Goal: Obtain resource: Obtain resource

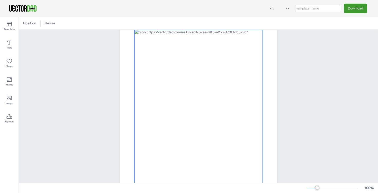
scroll to position [66, 0]
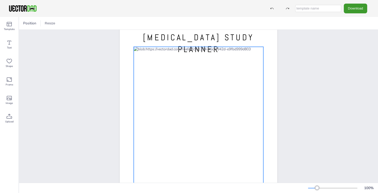
scroll to position [18, 0]
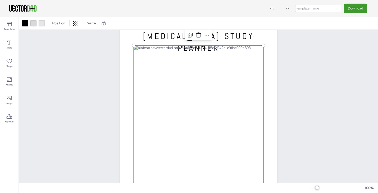
click at [149, 58] on div at bounding box center [199, 128] width 130 height 164
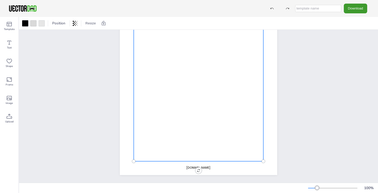
scroll to position [0, 0]
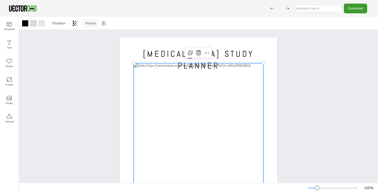
click at [88, 25] on button "Resize" at bounding box center [90, 23] width 15 height 8
click at [102, 25] on li "A4 (8.25in x 11.75in)" at bounding box center [104, 24] width 43 height 10
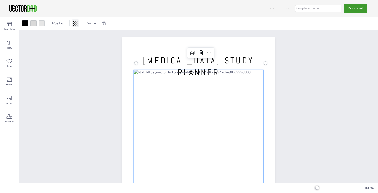
click at [75, 23] on icon at bounding box center [75, 23] width 5 height 5
click at [59, 23] on span "Position" at bounding box center [58, 23] width 15 height 5
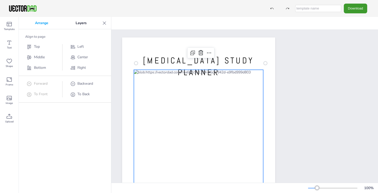
click at [103, 6] on div "Download" at bounding box center [189, 8] width 378 height 17
click at [10, 78] on icon at bounding box center [9, 80] width 5 height 4
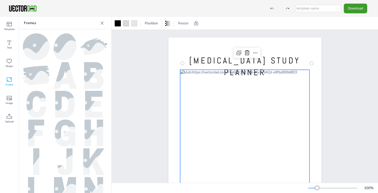
click at [41, 79] on img at bounding box center [36, 76] width 27 height 20
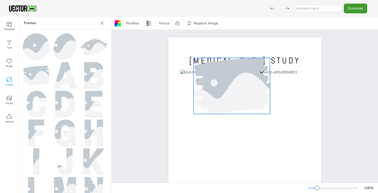
drag, startPoint x: 238, startPoint y: 137, endPoint x: 225, endPoint y: 78, distance: 61.1
click at [225, 78] on div at bounding box center [232, 86] width 84 height 56
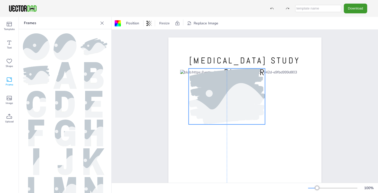
drag, startPoint x: 214, startPoint y: 87, endPoint x: 209, endPoint y: 97, distance: 11.9
click at [209, 97] on div at bounding box center [227, 97] width 84 height 56
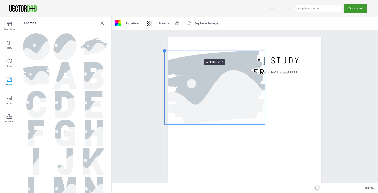
drag, startPoint x: 188, startPoint y: 68, endPoint x: 188, endPoint y: 50, distance: 17.8
click at [188, 50] on div "vectordad.com ADHD STUDY PLANNER" at bounding box center [245, 146] width 153 height 217
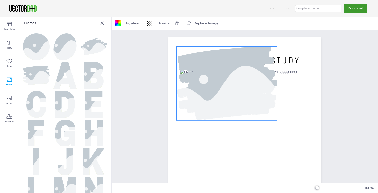
drag, startPoint x: 201, startPoint y: 64, endPoint x: 214, endPoint y: 60, distance: 13.0
click at [214, 60] on div at bounding box center [226, 84] width 111 height 74
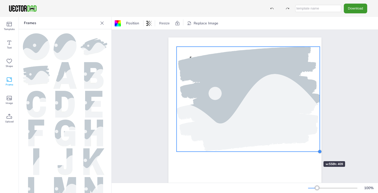
drag, startPoint x: 277, startPoint y: 121, endPoint x: 308, endPoint y: 152, distance: 44.2
click at [308, 152] on div "vectordad.com ADHD STUDY PLANNER" at bounding box center [245, 146] width 153 height 217
click at [135, 23] on span "Position" at bounding box center [132, 23] width 15 height 5
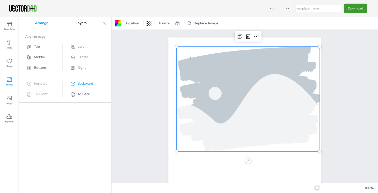
click at [77, 83] on span "Backward" at bounding box center [85, 83] width 16 height 5
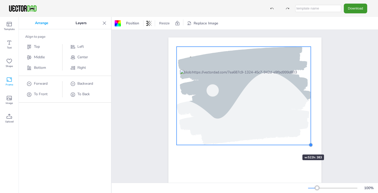
drag, startPoint x: 320, startPoint y: 152, endPoint x: 287, endPoint y: 146, distance: 33.3
click at [287, 146] on div "vectordad.com ADHD STUDY PLANNER" at bounding box center [245, 146] width 153 height 217
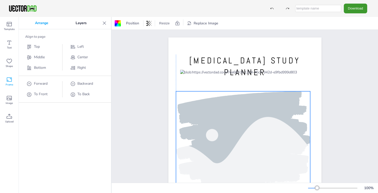
drag, startPoint x: 249, startPoint y: 134, endPoint x: 248, endPoint y: 179, distance: 44.8
click at [248, 179] on div at bounding box center [245, 152] width 130 height 164
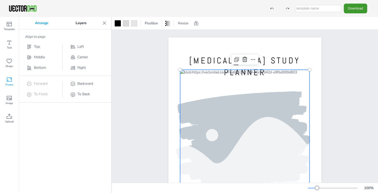
click at [197, 82] on div at bounding box center [245, 152] width 130 height 164
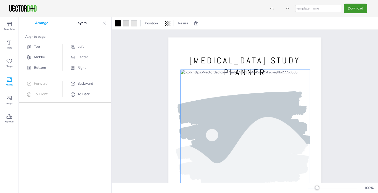
click at [190, 75] on div at bounding box center [246, 152] width 130 height 164
click at [253, 59] on icon at bounding box center [254, 60] width 6 height 6
click at [215, 80] on div at bounding box center [246, 152] width 130 height 164
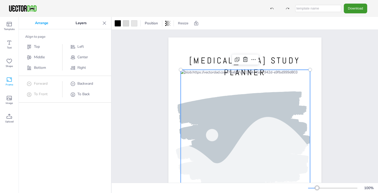
scroll to position [10, 0]
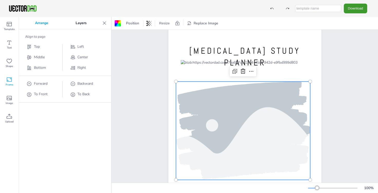
click at [177, 127] on div at bounding box center [243, 131] width 134 height 99
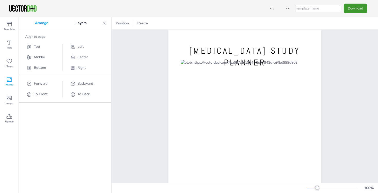
click at [82, 22] on p "Layers" at bounding box center [81, 23] width 38 height 12
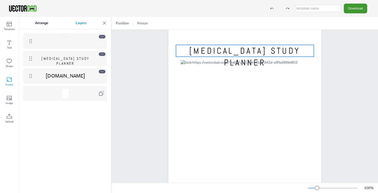
click at [87, 58] on span "ADHD STUDY PLANNER" at bounding box center [65, 61] width 48 height 10
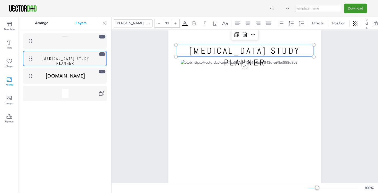
click at [205, 51] on span "ADHD STUDY PLANNER" at bounding box center [244, 57] width 111 height 23
click at [182, 24] on icon at bounding box center [185, 23] width 6 height 6
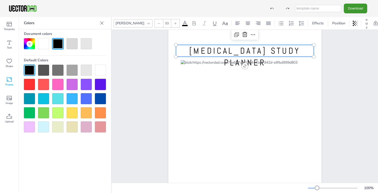
click at [90, 127] on div at bounding box center [86, 127] width 11 height 11
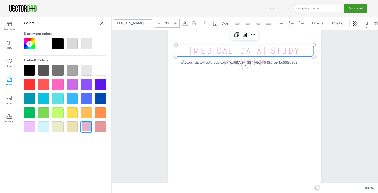
click at [99, 127] on div at bounding box center [100, 127] width 11 height 11
click at [43, 85] on div at bounding box center [43, 84] width 11 height 11
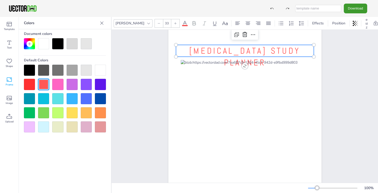
click at [30, 86] on div at bounding box center [29, 84] width 11 height 11
click at [89, 85] on div at bounding box center [86, 84] width 11 height 11
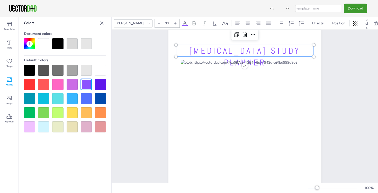
click at [165, 14] on div "Download" at bounding box center [189, 8] width 378 height 17
click at [59, 87] on div at bounding box center [57, 84] width 11 height 11
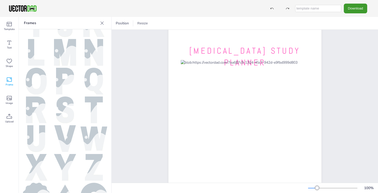
scroll to position [245, 0]
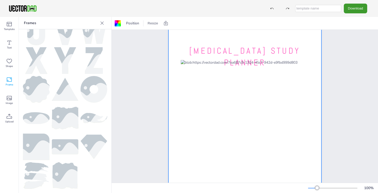
drag, startPoint x: 32, startPoint y: 174, endPoint x: 149, endPoint y: 135, distance: 123.3
click at [149, 135] on div "Template Text Shape Frame Image Upload Frames Upload Images Upload Position Res…" at bounding box center [189, 105] width 378 height 176
click at [33, 176] on img at bounding box center [36, 176] width 25 height 27
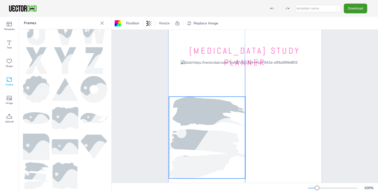
drag, startPoint x: 225, startPoint y: 131, endPoint x: 187, endPoint y: 133, distance: 37.9
click at [187, 133] on div at bounding box center [207, 138] width 123 height 82
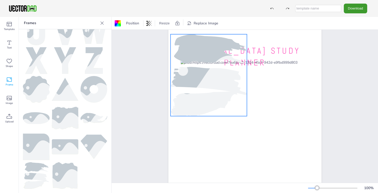
drag, startPoint x: 187, startPoint y: 133, endPoint x: 188, endPoint y: 71, distance: 62.3
click at [188, 70] on div at bounding box center [208, 75] width 123 height 82
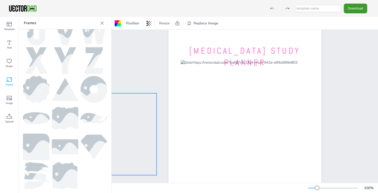
drag, startPoint x: 189, startPoint y: 71, endPoint x: 97, endPoint y: 130, distance: 109.5
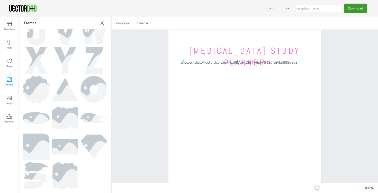
click at [165, 92] on div "vectordad.com ADHD STUDY PLANNER" at bounding box center [245, 136] width 169 height 217
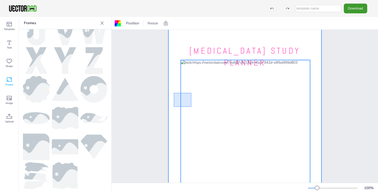
drag, startPoint x: 174, startPoint y: 93, endPoint x: 187, endPoint y: 102, distance: 16.1
click at [188, 28] on div "vectordad.com ADHD STUDY PLANNER" at bounding box center [245, 28] width 153 height 0
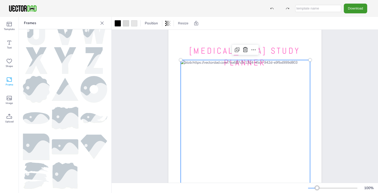
scroll to position [0, 0]
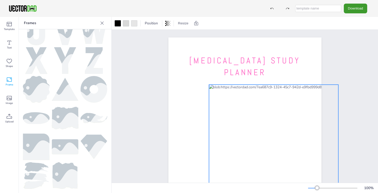
drag, startPoint x: 190, startPoint y: 70, endPoint x: 219, endPoint y: 85, distance: 32.3
click at [219, 38] on div "vectordad.com ADHD STUDY PLANNER" at bounding box center [245, 38] width 153 height 0
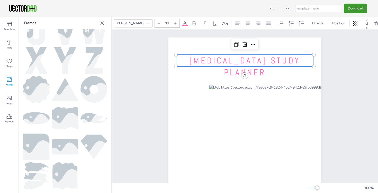
click at [201, 61] on span "ADHD STUDY PLANNER" at bounding box center [244, 66] width 111 height 23
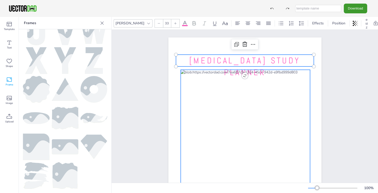
click at [194, 81] on div at bounding box center [246, 152] width 130 height 164
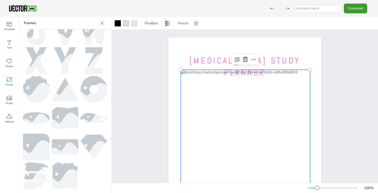
click at [194, 81] on div at bounding box center [246, 152] width 130 height 164
click at [209, 86] on div at bounding box center [246, 152] width 130 height 164
click at [225, 82] on div at bounding box center [245, 152] width 130 height 164
click at [189, 82] on div at bounding box center [245, 152] width 130 height 164
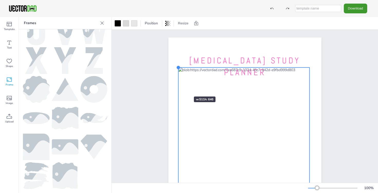
drag, startPoint x: 180, startPoint y: 69, endPoint x: 179, endPoint y: 88, distance: 18.4
click at [179, 87] on div "vectordad.com ADHD STUDY PLANNER" at bounding box center [245, 146] width 153 height 217
click at [274, 86] on div at bounding box center [244, 150] width 131 height 166
click at [272, 122] on div at bounding box center [244, 150] width 131 height 166
click at [220, 103] on div at bounding box center [244, 150] width 131 height 166
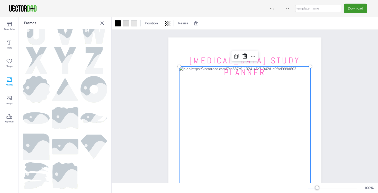
click at [220, 103] on div at bounding box center [244, 150] width 131 height 166
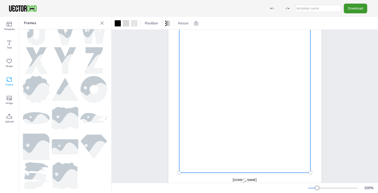
scroll to position [79, 0]
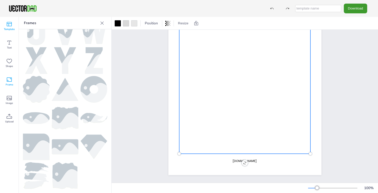
click at [10, 25] on icon at bounding box center [9, 24] width 6 height 6
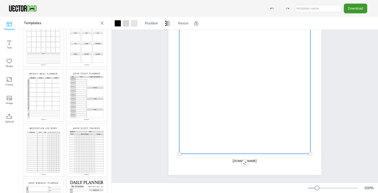
scroll to position [122, 0]
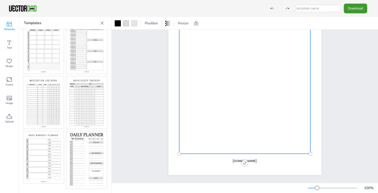
click at [78, 151] on img at bounding box center [86, 160] width 41 height 58
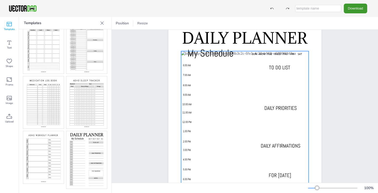
scroll to position [0, 0]
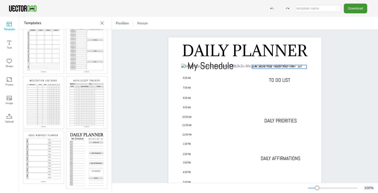
click at [256, 66] on span "SUN MON TUE WED THU FRI SAT" at bounding box center [277, 66] width 50 height 3
